Goal: Task Accomplishment & Management: Manage account settings

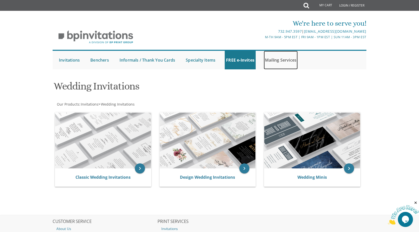
click at [275, 60] on link "Mailing Services" at bounding box center [281, 60] width 34 height 19
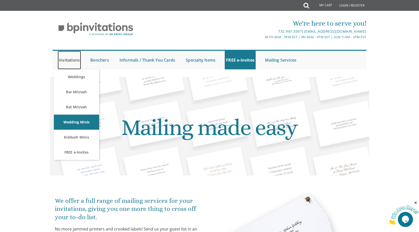
click at [72, 62] on link "Invitations" at bounding box center [69, 60] width 23 height 19
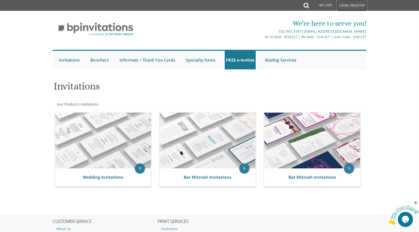
click at [348, 6] on link "Login / Register" at bounding box center [352, 5] width 30 height 11
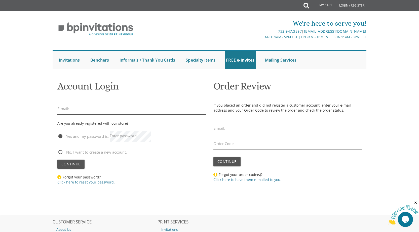
click at [71, 111] on input "email" at bounding box center [131, 109] width 149 height 12
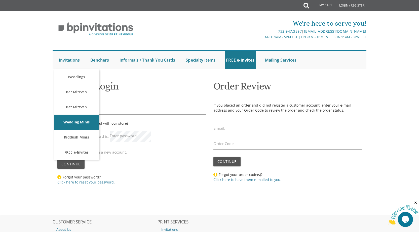
click at [147, 94] on h1 "Account Login" at bounding box center [131, 88] width 149 height 15
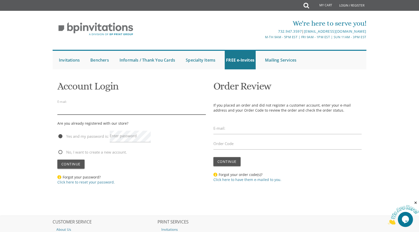
click at [99, 107] on input "email" at bounding box center [131, 109] width 149 height 12
